Goal: Task Accomplishment & Management: Use online tool/utility

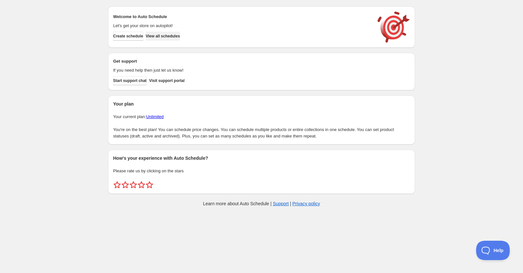
click at [180, 35] on span "View all schedules" at bounding box center [163, 36] width 34 height 5
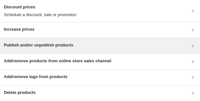
click at [85, 49] on div "Publish and/or unpublish products" at bounding box center [100, 46] width 193 height 8
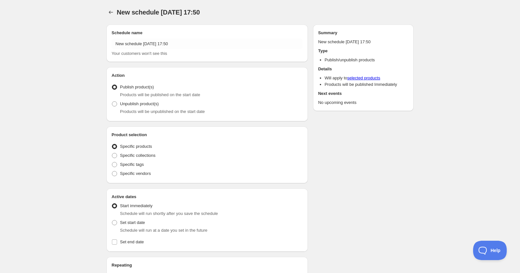
radio input "true"
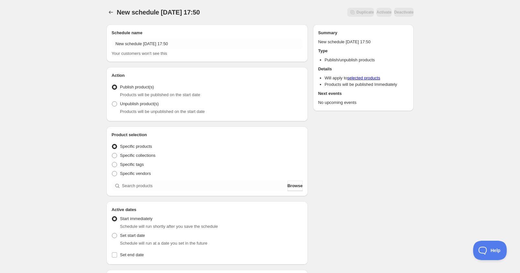
click at [168, 37] on div "Schedule name New schedule [DATE] 17:50 Your customers won't see this" at bounding box center [207, 43] width 191 height 27
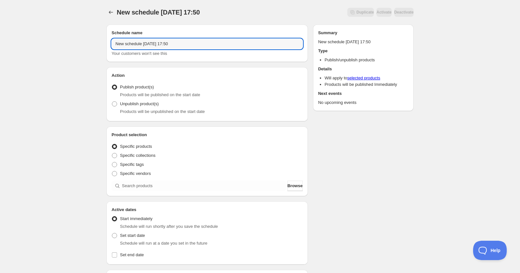
drag, startPoint x: 206, startPoint y: 42, endPoint x: 55, endPoint y: 29, distance: 151.8
click at [54, 30] on div "New schedule [DATE] 17:50. This page is ready New schedule [DATE] 17:50 Duplica…" at bounding box center [260, 246] width 520 height 493
paste input "U: [DATE] Winter2025"
type input "NU: [DATE] Winter2025"
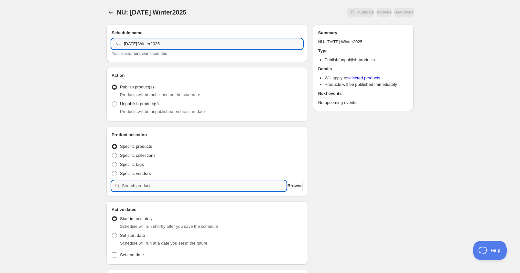
click at [151, 186] on input "search" at bounding box center [204, 186] width 164 height 10
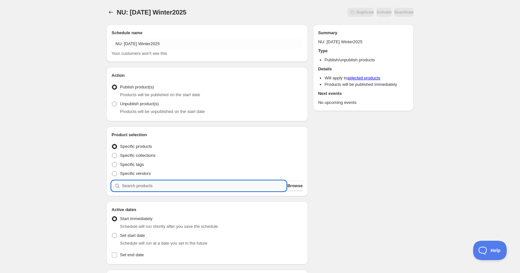
paste input "NU: [DATE] Winter2025"
type input "NU: [DATE] Winter2025"
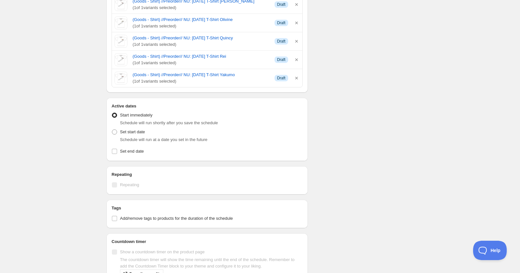
scroll to position [1034, 0]
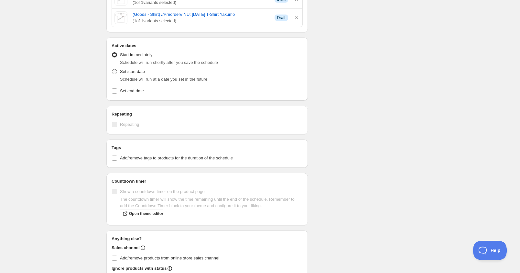
click at [135, 69] on span "Set start date" at bounding box center [132, 71] width 25 height 5
click at [112, 69] on input "Set start date" at bounding box center [112, 69] width 0 height 0
radio input "true"
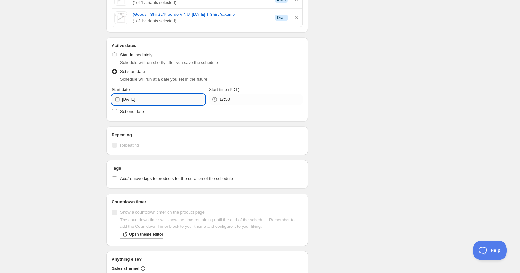
click at [157, 94] on input "[DATE]" at bounding box center [163, 99] width 83 height 10
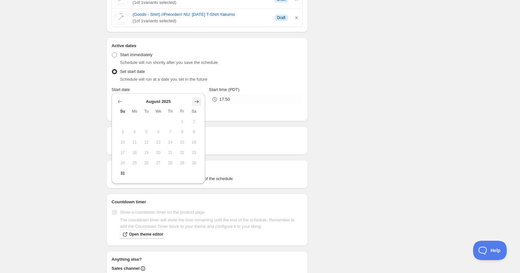
click at [198, 105] on button "Show next month, September 2025" at bounding box center [196, 101] width 9 height 9
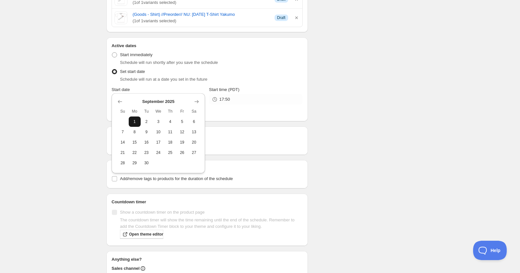
click at [138, 123] on button "1" at bounding box center [135, 122] width 12 height 10
type input "[DATE]"
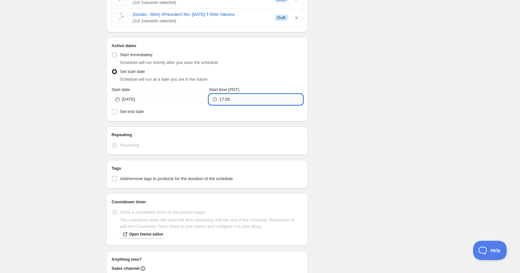
click at [241, 94] on input "17:50" at bounding box center [260, 99] width 83 height 10
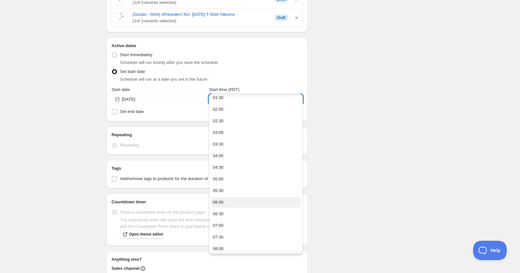
scroll to position [129, 0]
click at [248, 205] on button "10:00" at bounding box center [256, 204] width 90 height 10
type input "10:00"
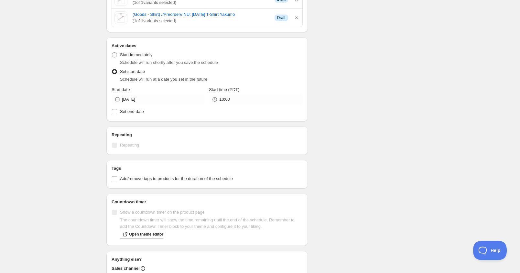
click at [138, 109] on span "Set end date" at bounding box center [132, 111] width 24 height 5
click at [117, 109] on input "Set end date" at bounding box center [114, 111] width 5 height 5
checkbox input "true"
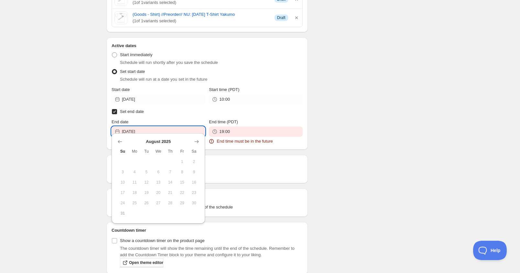
click at [178, 127] on input "[DATE]" at bounding box center [163, 132] width 83 height 10
click at [198, 138] on button "Show next month, September 2025" at bounding box center [196, 141] width 9 height 9
click at [187, 182] on button "19" at bounding box center [182, 182] width 12 height 10
type input "[DATE]"
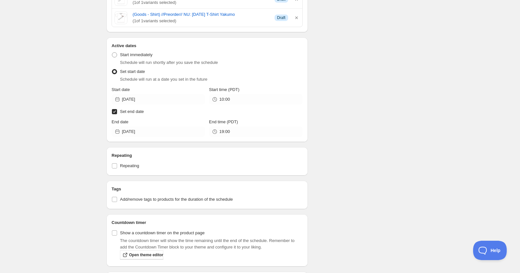
click at [137, 109] on span "Set end date" at bounding box center [132, 111] width 24 height 5
click at [117, 109] on input "Set end date" at bounding box center [114, 111] width 5 height 5
checkbox input "false"
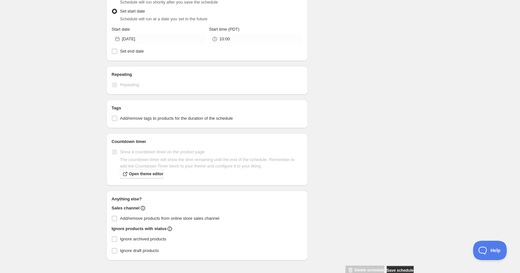
scroll to position [1096, 0]
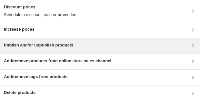
click at [108, 49] on div "Publish and/or unpublish products" at bounding box center [100, 46] width 193 height 8
